Goal: Information Seeking & Learning: Learn about a topic

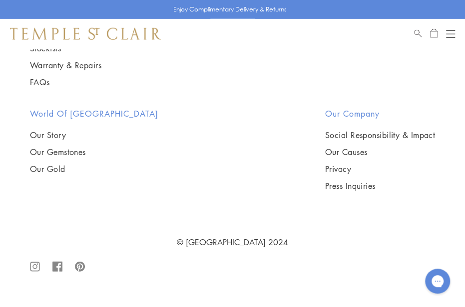
scroll to position [6638, 0]
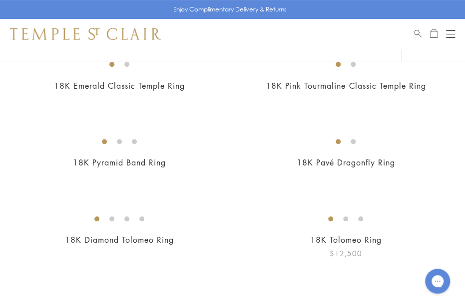
scroll to position [117, 0]
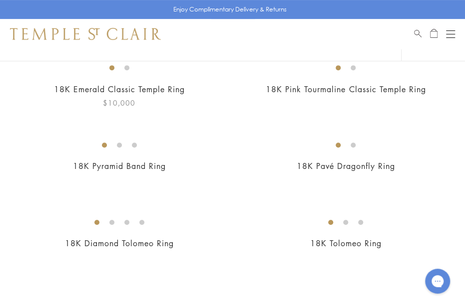
click at [0, 0] on img at bounding box center [0, 0] width 0 height 0
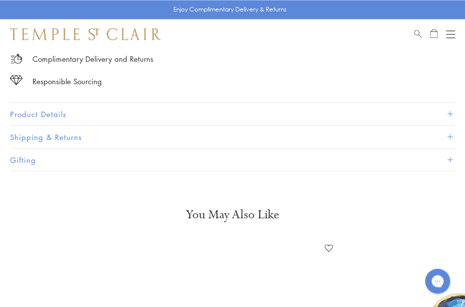
scroll to position [676, 0]
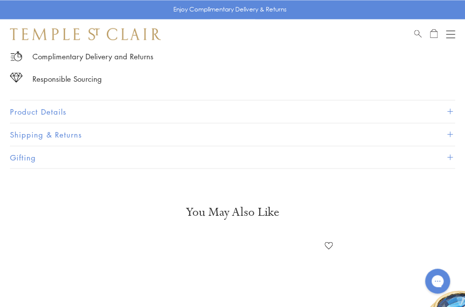
click at [448, 109] on span at bounding box center [449, 111] width 5 height 5
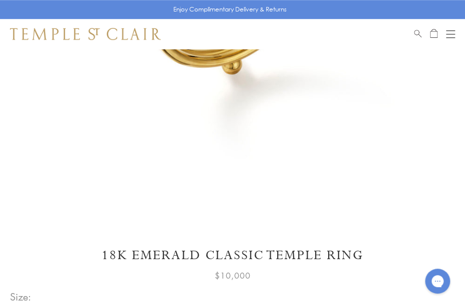
scroll to position [0, 0]
